Goal: Task Accomplishment & Management: Use online tool/utility

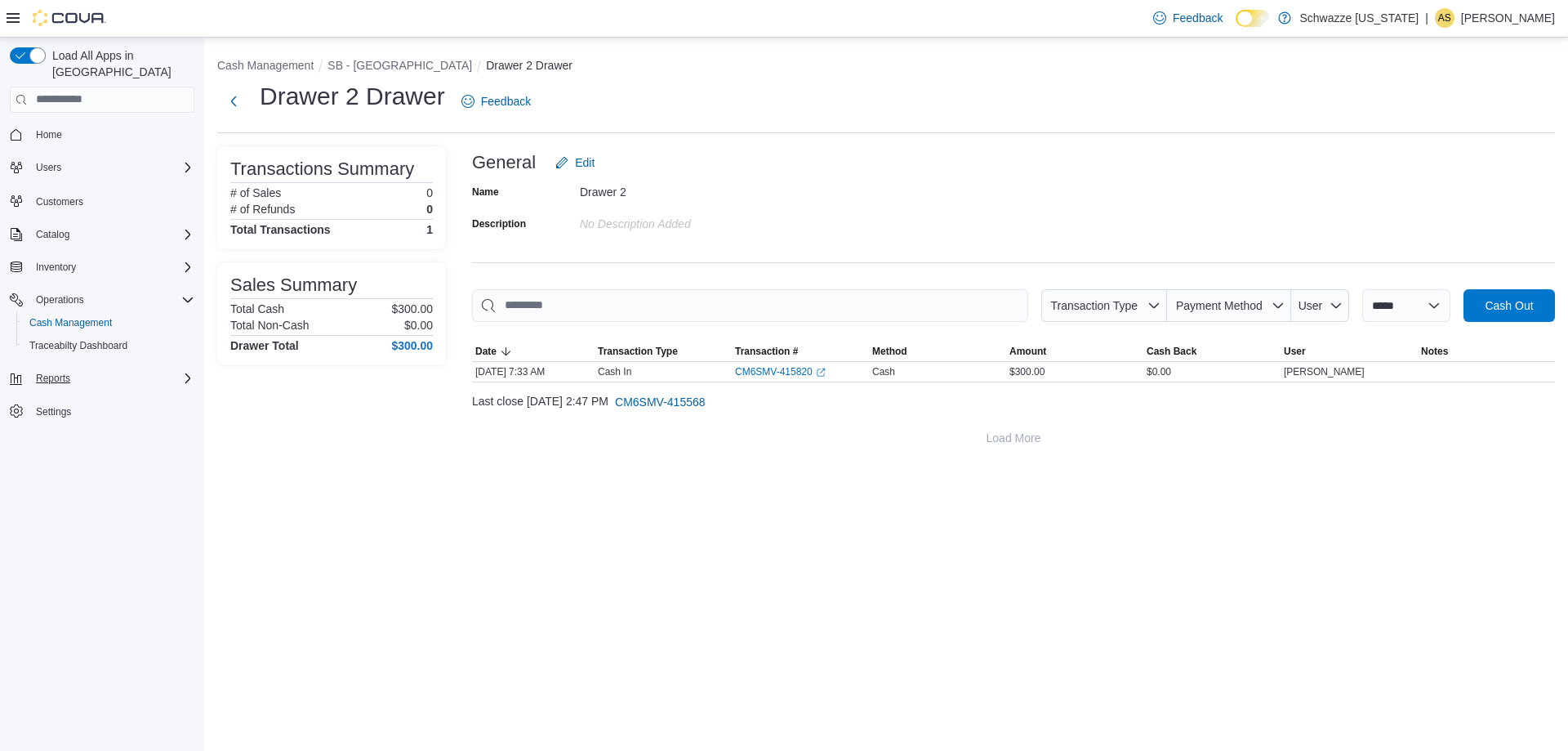
click at [96, 368] on div "Reports" at bounding box center [112, 378] width 165 height 19
click at [89, 482] on div "Reports" at bounding box center [108, 492] width 172 height 19
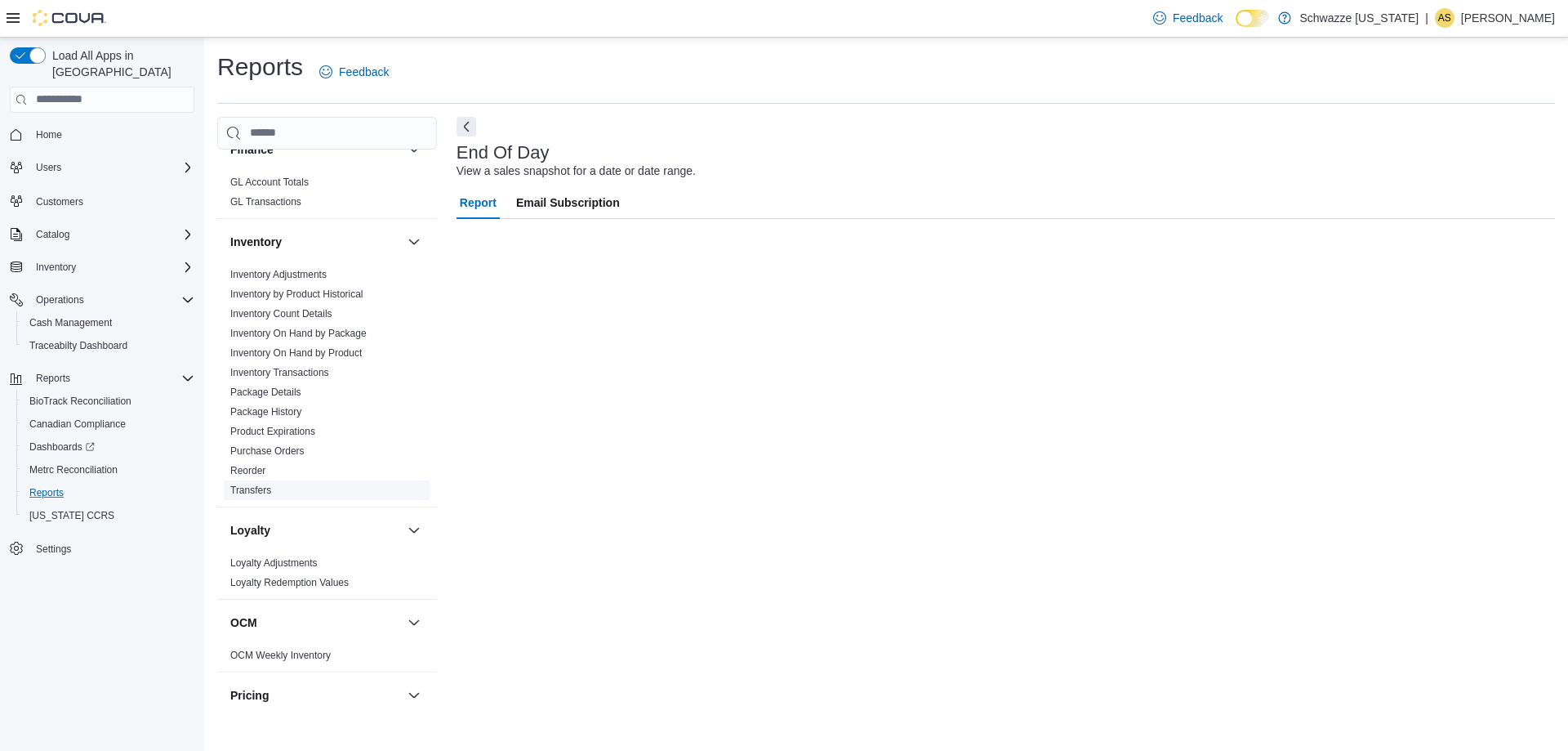
scroll to position [1085, 0]
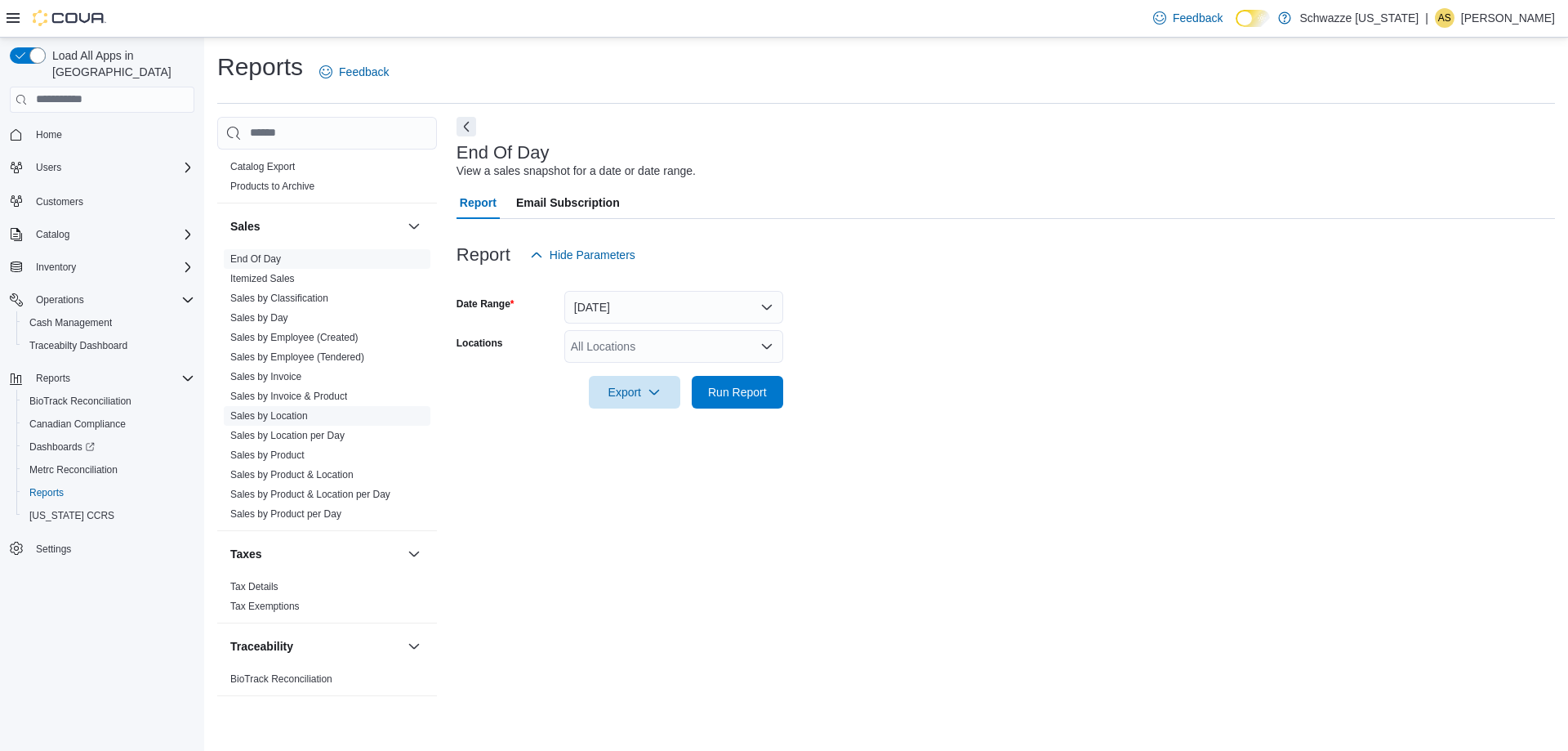
click at [300, 411] on link "Sales by Location" at bounding box center [270, 416] width 78 height 12
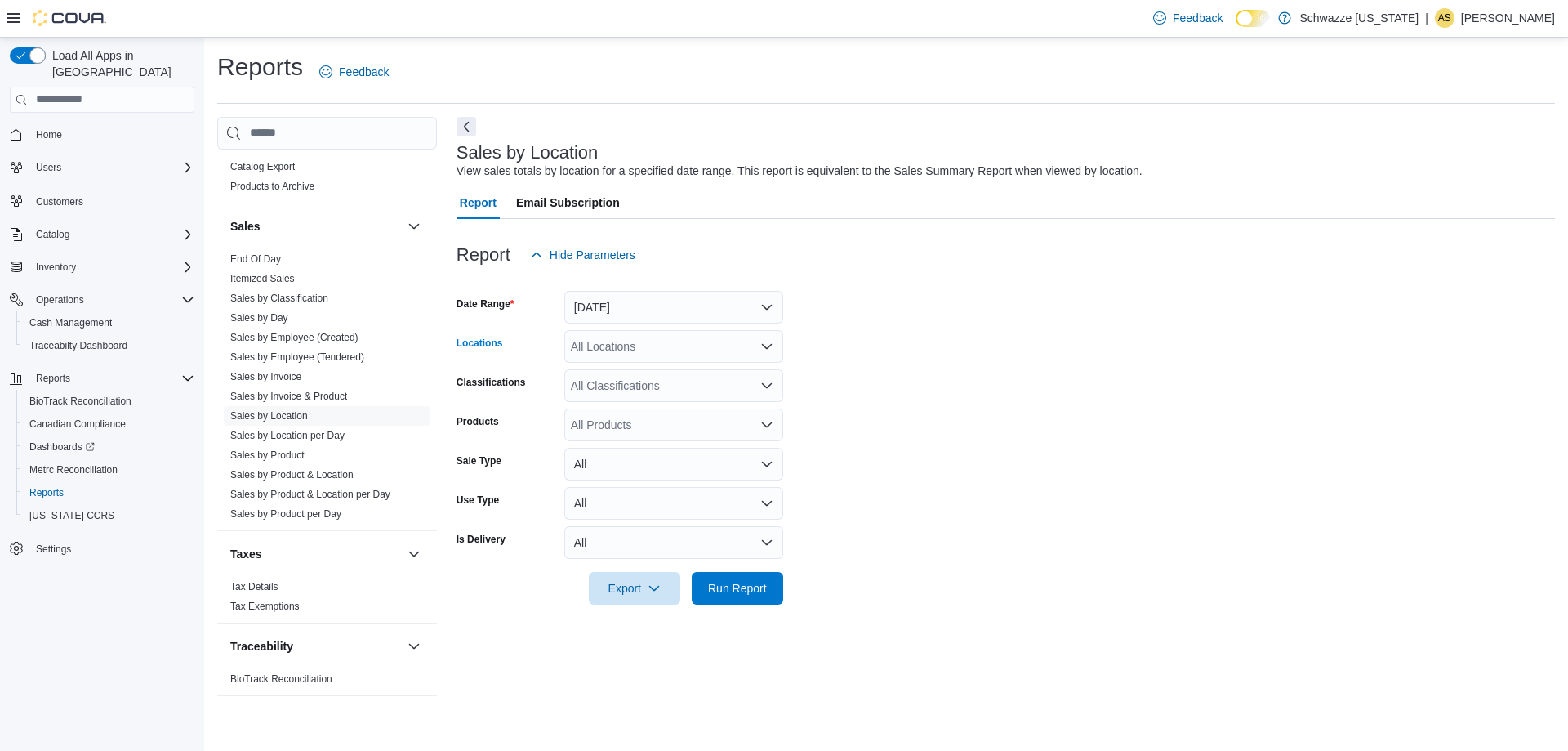
click at [619, 349] on div "All Locations" at bounding box center [673, 346] width 219 height 33
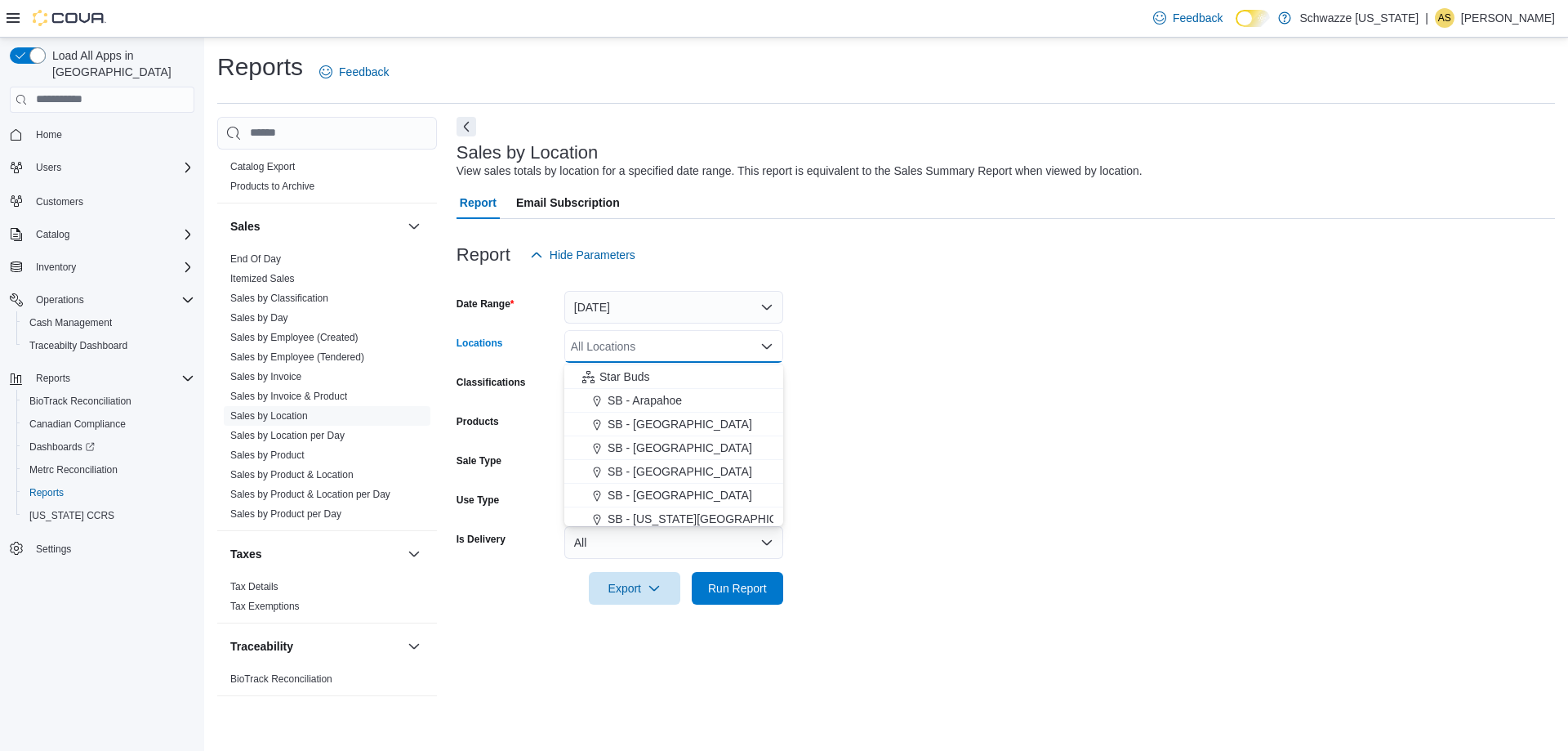
scroll to position [163, 0]
click at [682, 514] on span "SB - [GEOGRAPHIC_DATA]" at bounding box center [679, 518] width 144 height 16
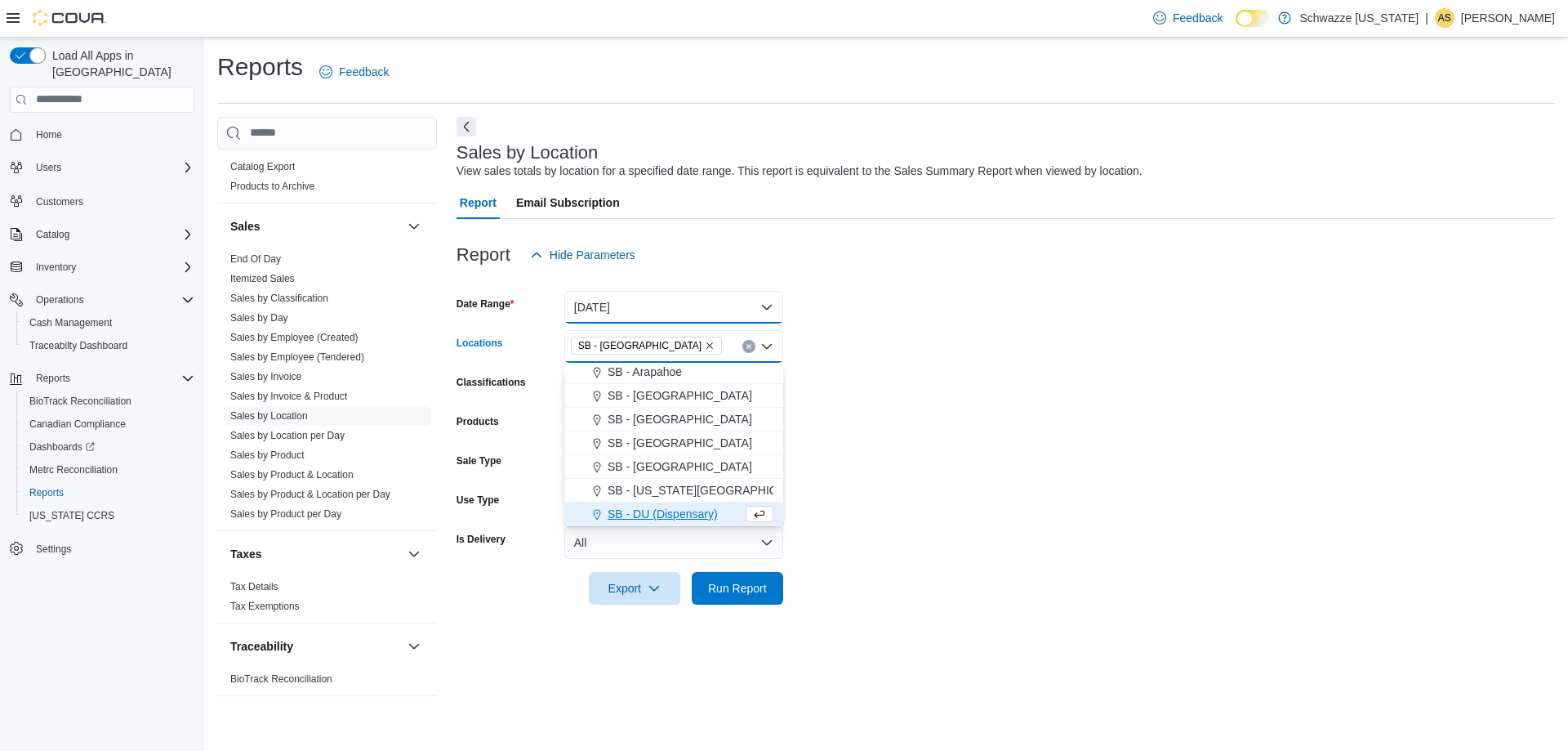
click at [660, 291] on button "[DATE]" at bounding box center [673, 307] width 219 height 33
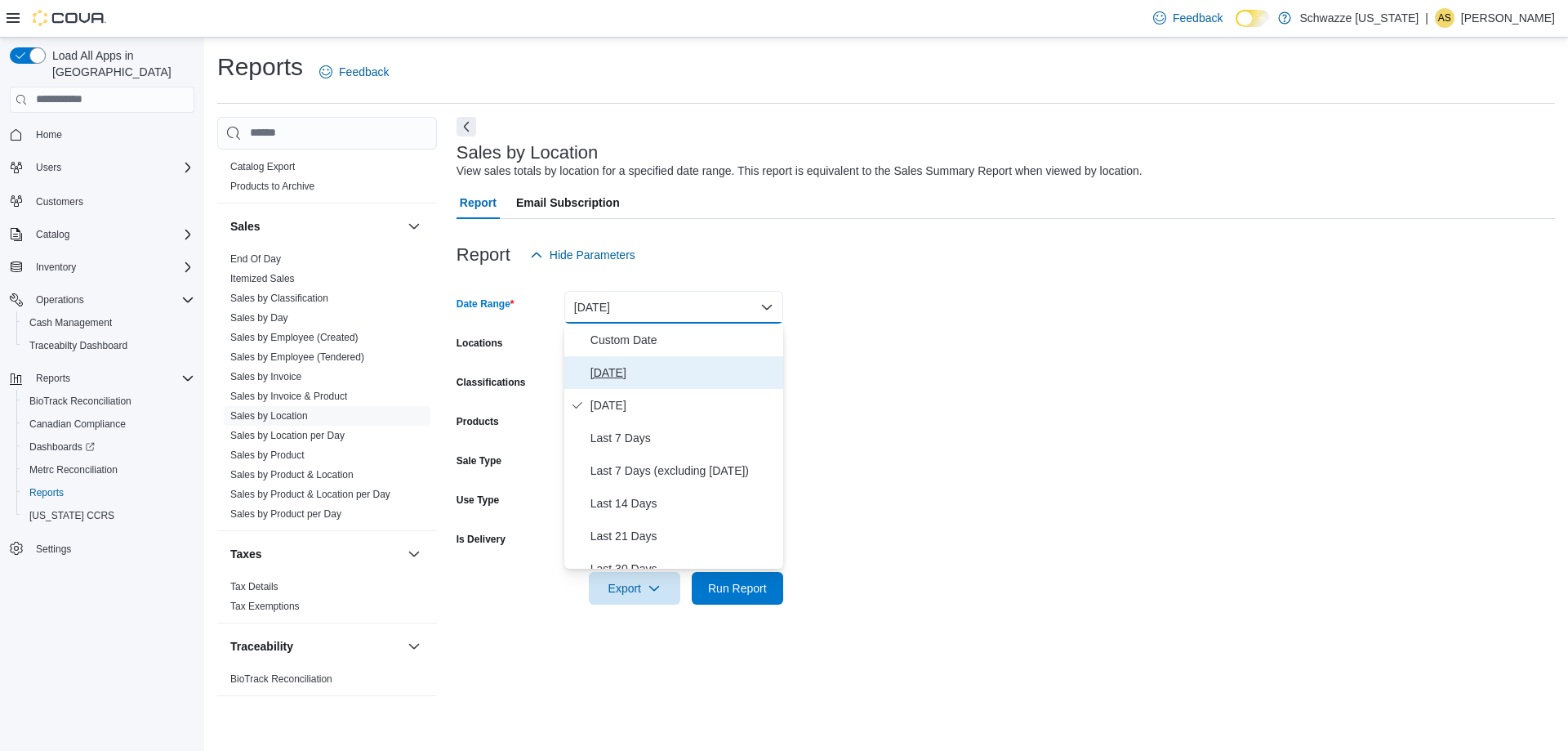
click at [658, 366] on span "[DATE]" at bounding box center [683, 372] width 186 height 19
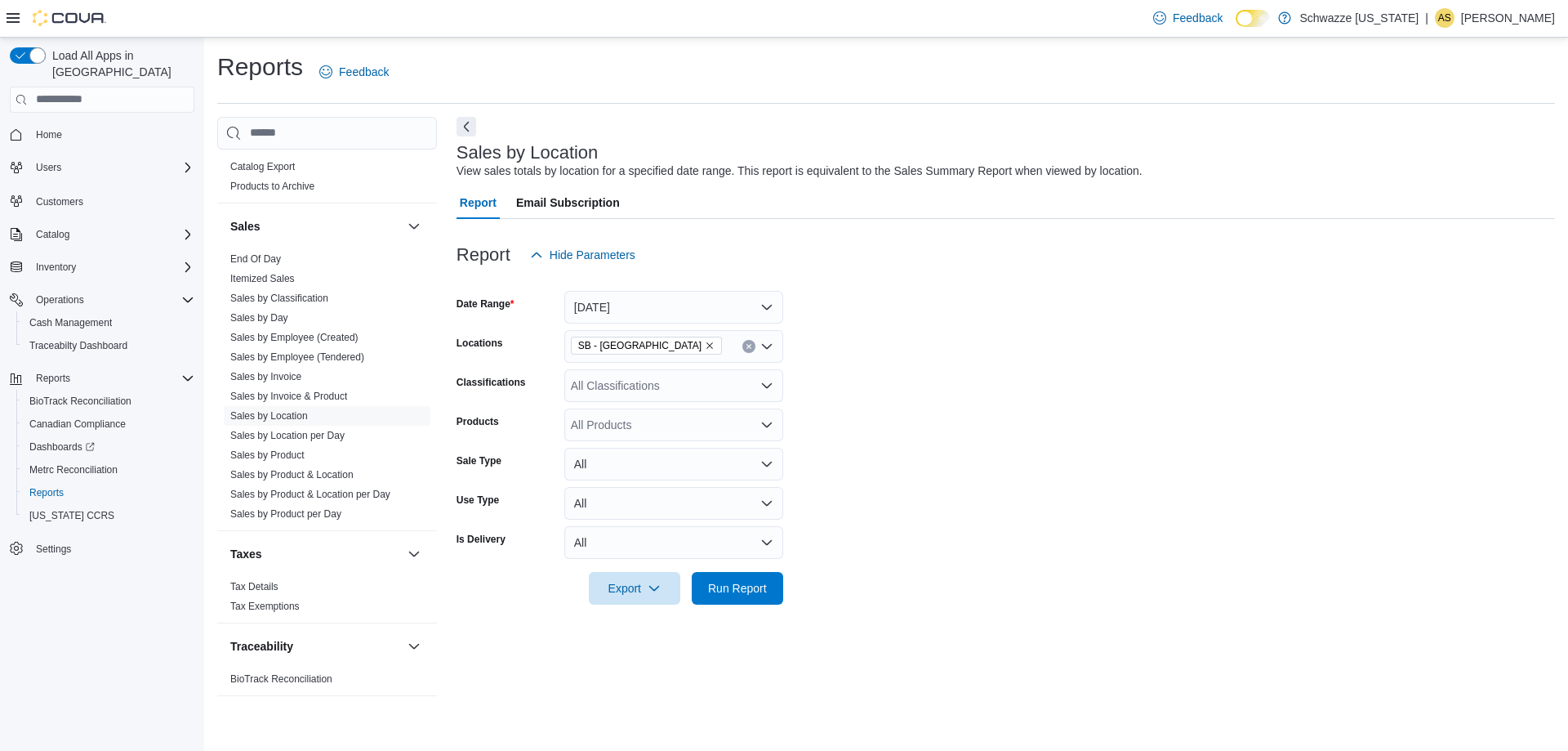
click at [870, 340] on form "Date Range [DATE] Locations SB - Commerce City Classifications All Classificati…" at bounding box center [1005, 438] width 1098 height 333
click at [750, 587] on span "Run Report" at bounding box center [738, 587] width 59 height 16
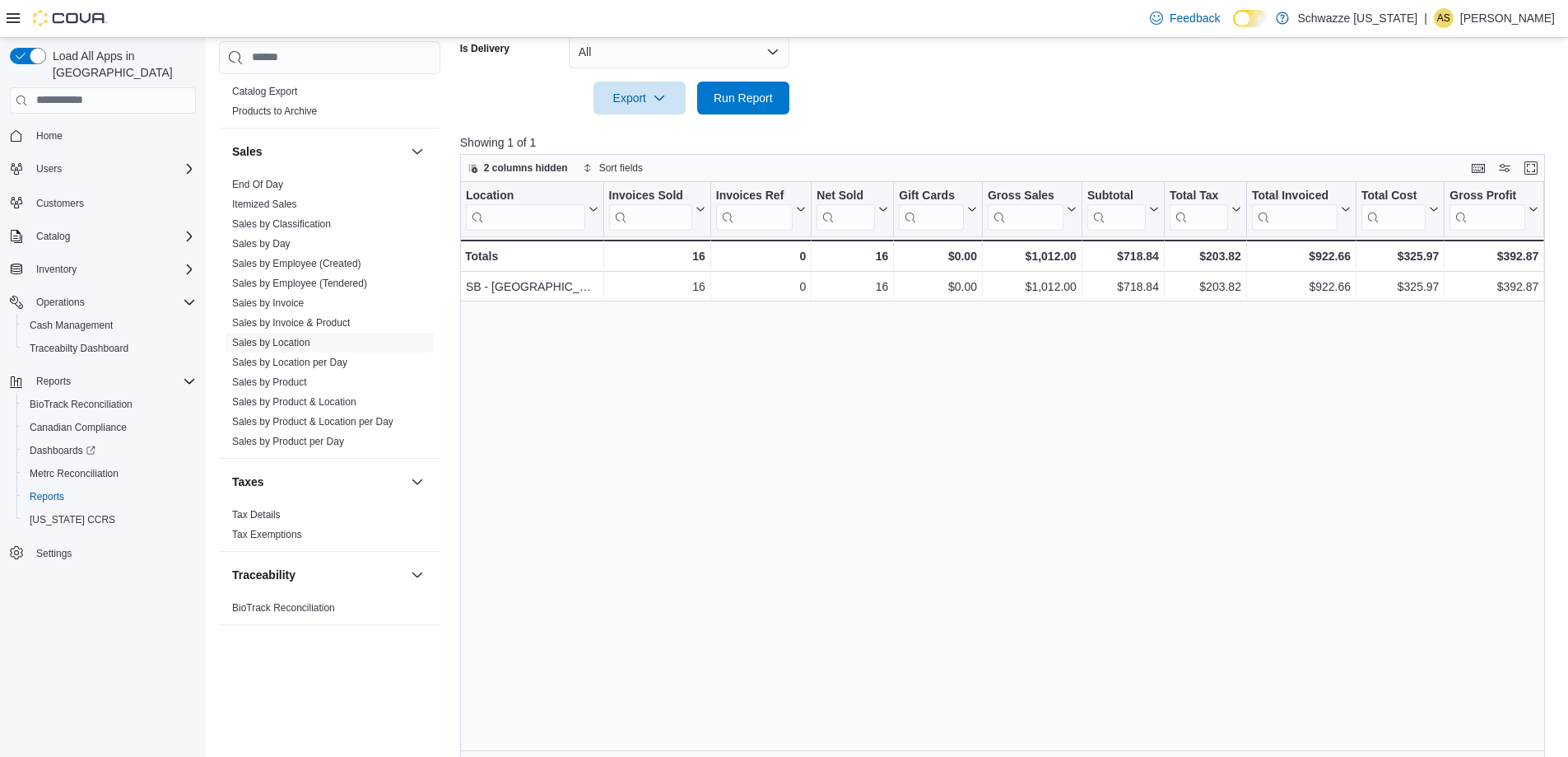
scroll to position [510, 0]
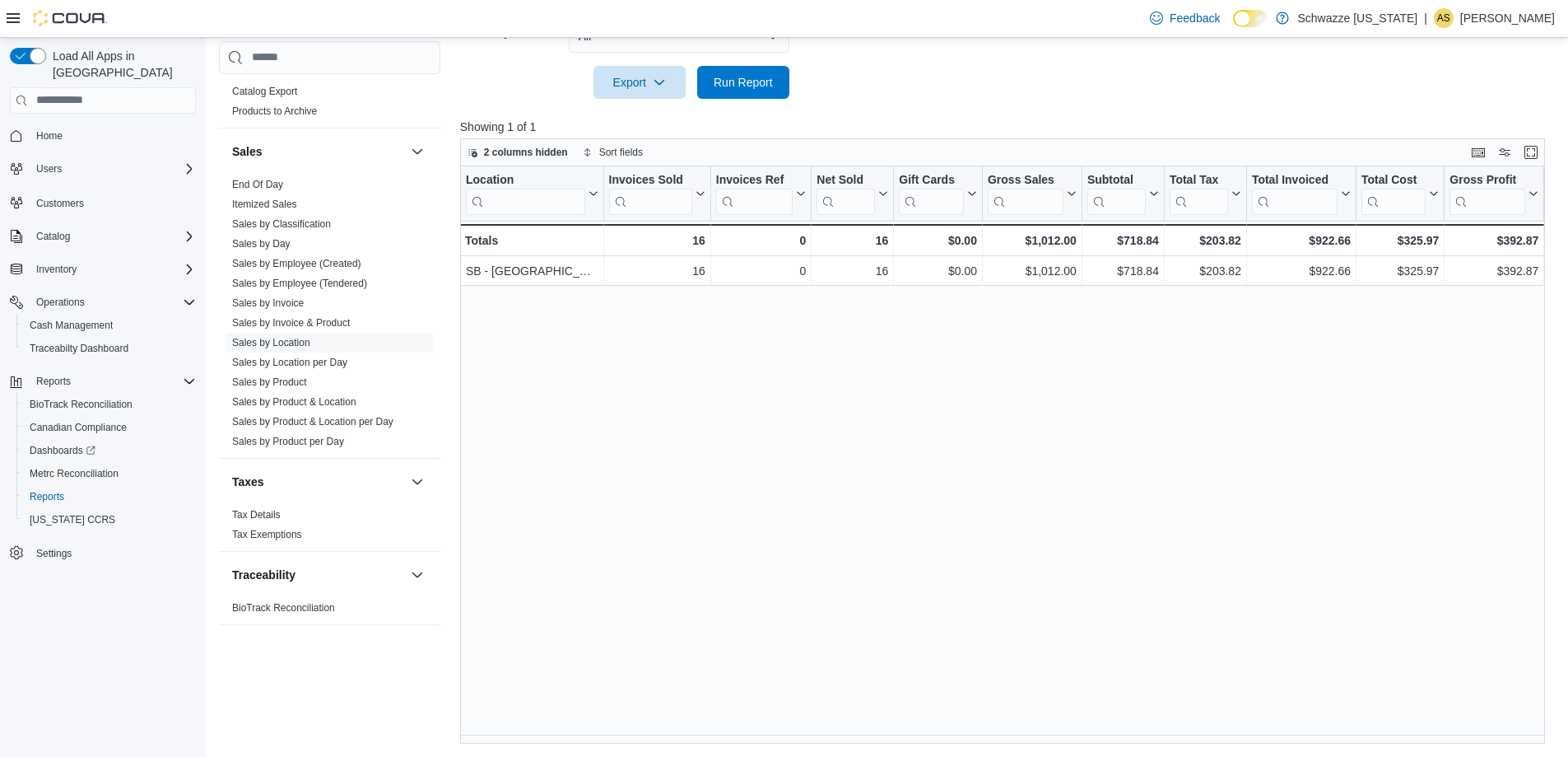
drag, startPoint x: 857, startPoint y: 744, endPoint x: 866, endPoint y: 738, distance: 10.8
click at [866, 738] on div "Reports Feedback Cash Management Cash Management Cash Out Details Compliance OC…" at bounding box center [888, 142] width 1364 height 1230
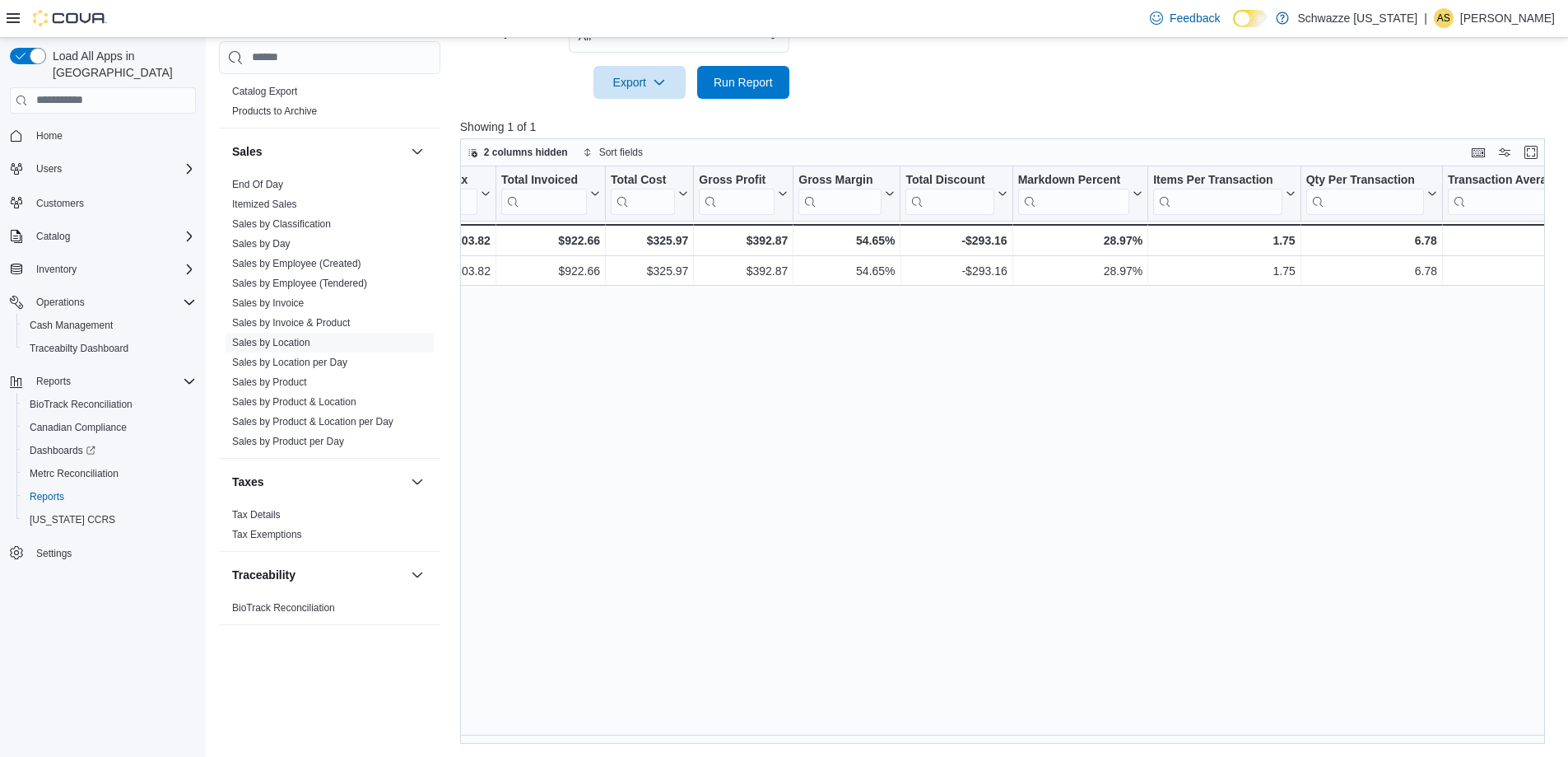
scroll to position [0, 0]
